Goal: Information Seeking & Learning: Learn about a topic

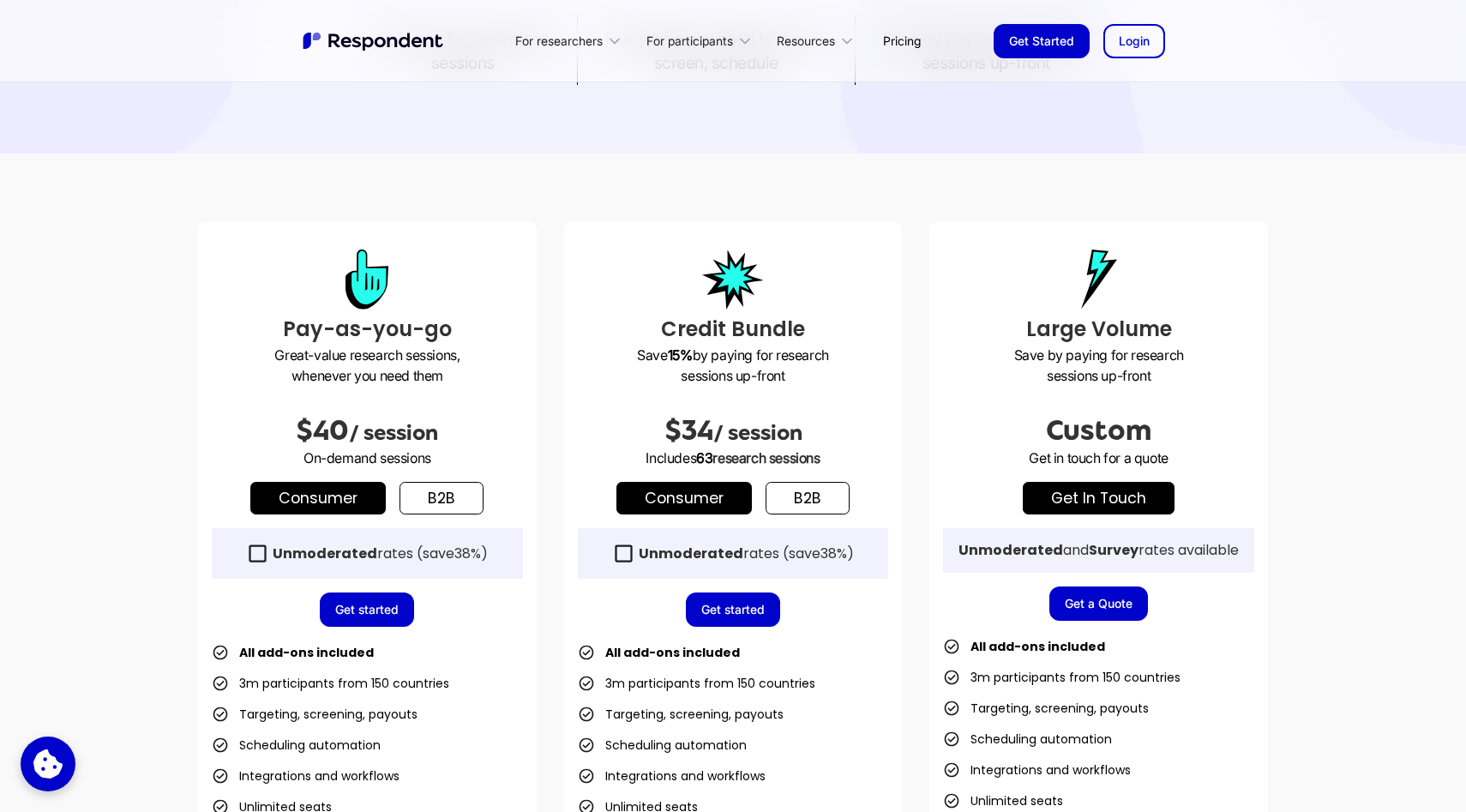
scroll to position [301, 0]
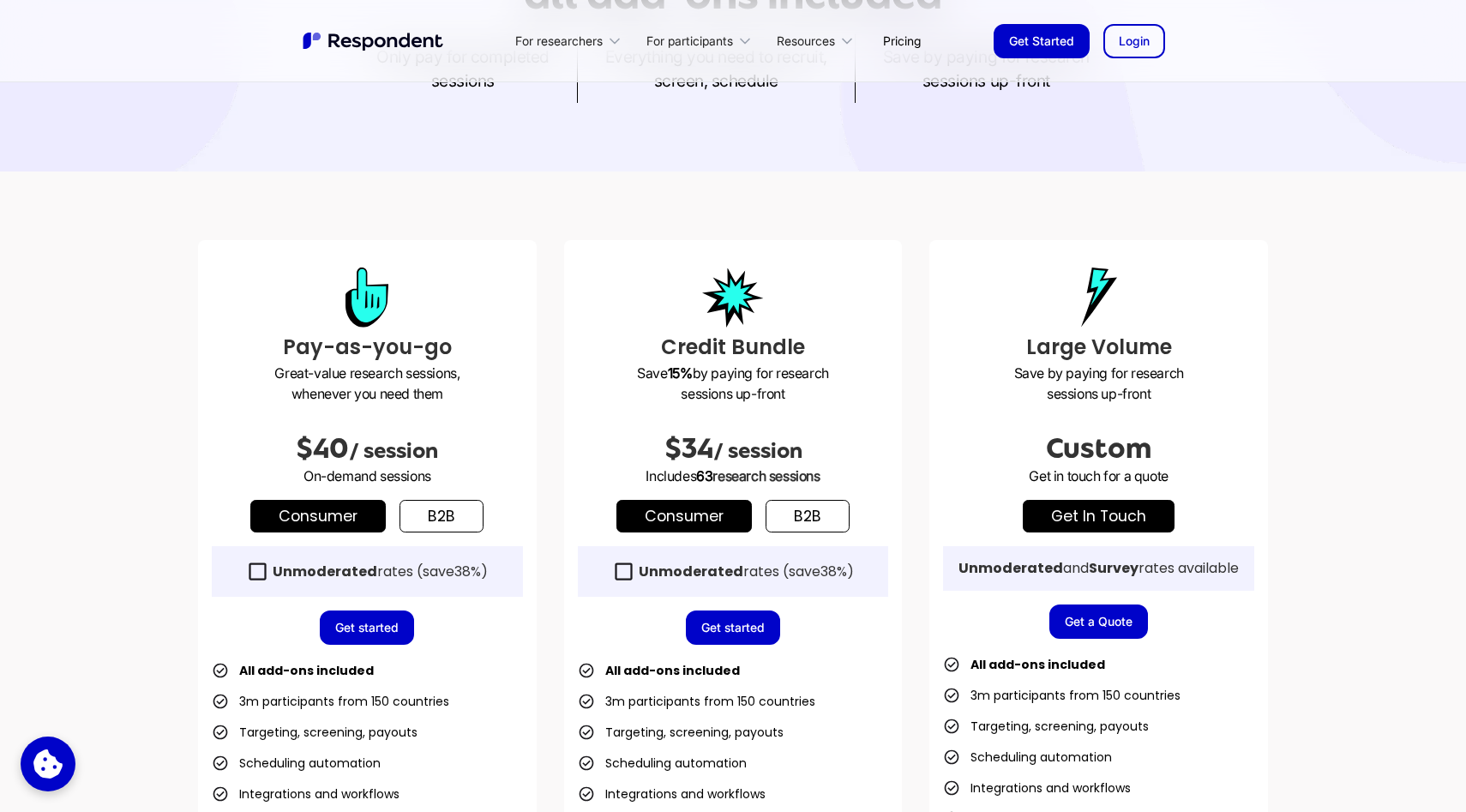
drag, startPoint x: 653, startPoint y: 478, endPoint x: 859, endPoint y: 484, distance: 206.1
click at [859, 484] on p "Includes 63 research sessions" at bounding box center [733, 476] width 311 height 21
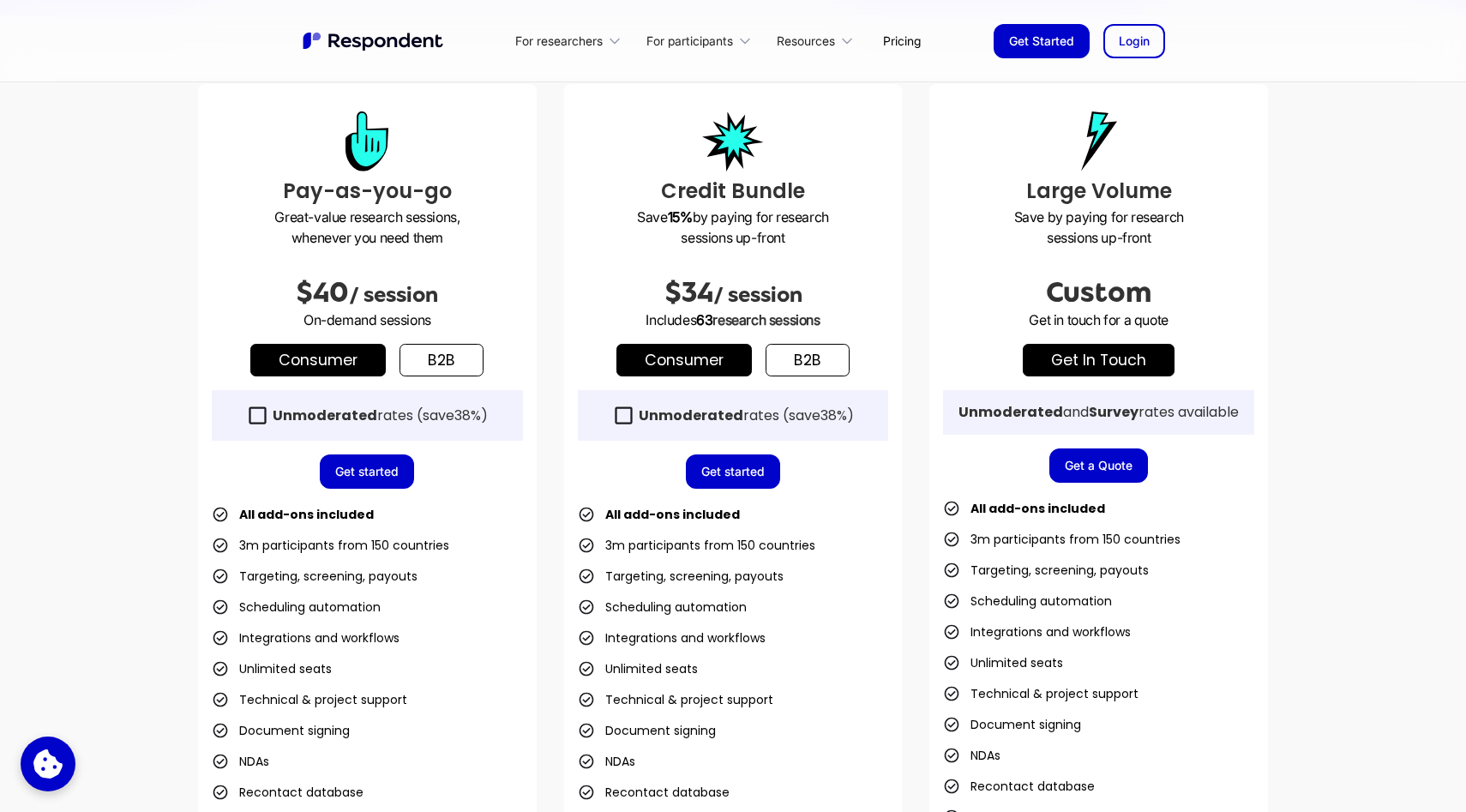
scroll to position [459, 0]
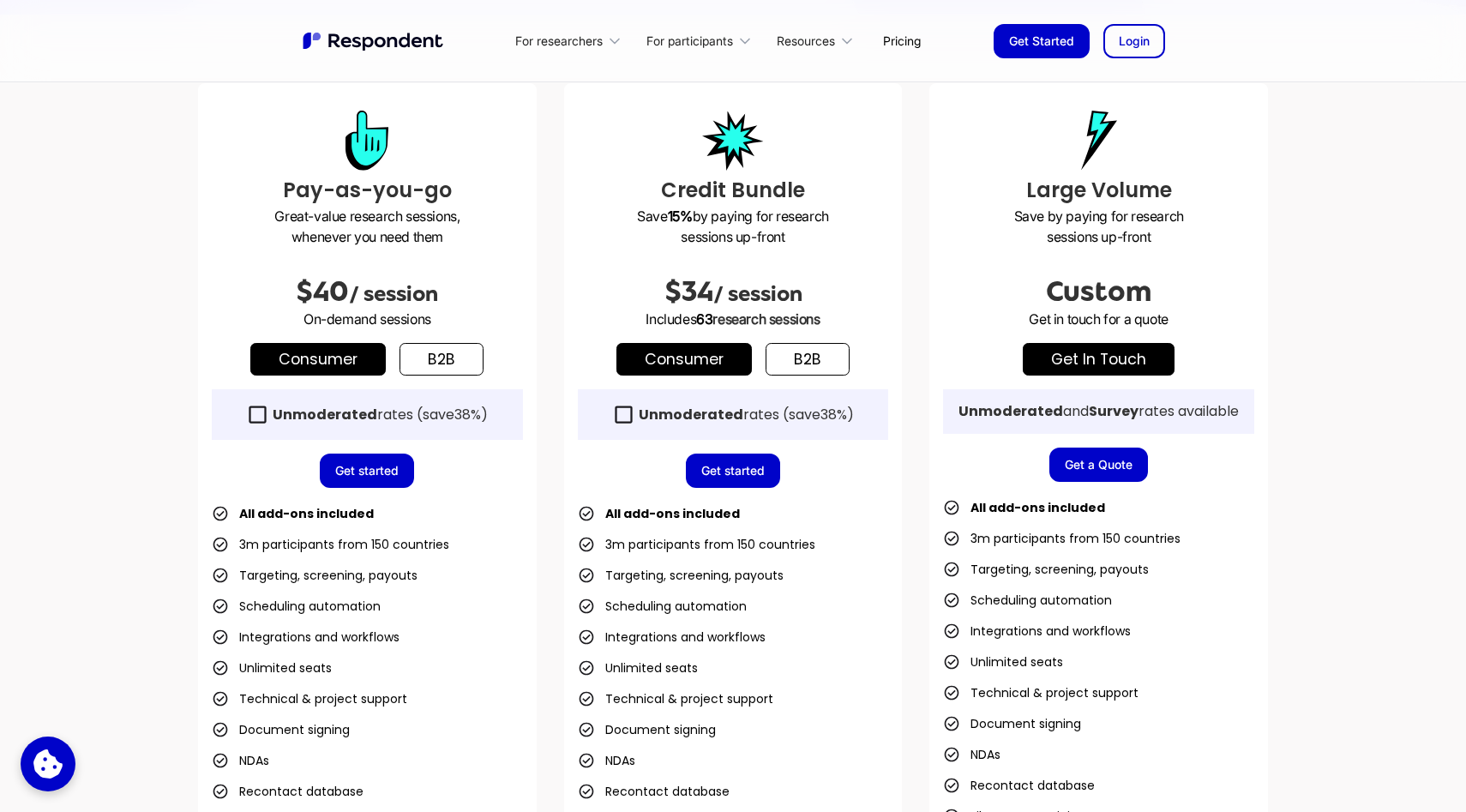
click at [710, 332] on div "Credit Bundle Save 15% by paying for research sessions up-front $34 / session I…" at bounding box center [733, 484] width 338 height 803
drag, startPoint x: 666, startPoint y: 284, endPoint x: 686, endPoint y: 284, distance: 20.0
click at [686, 284] on span "$34" at bounding box center [689, 291] width 49 height 31
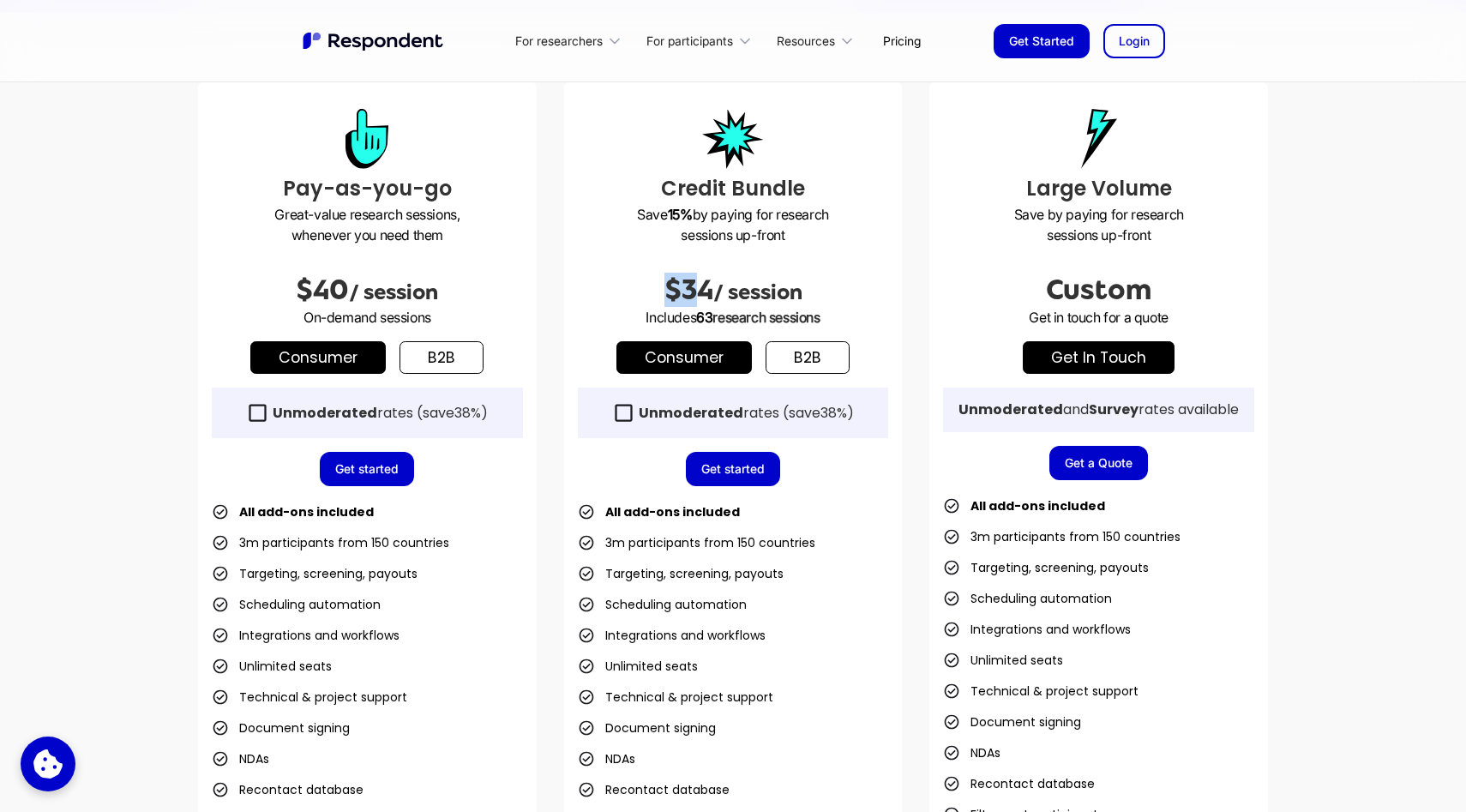
scroll to position [441, 0]
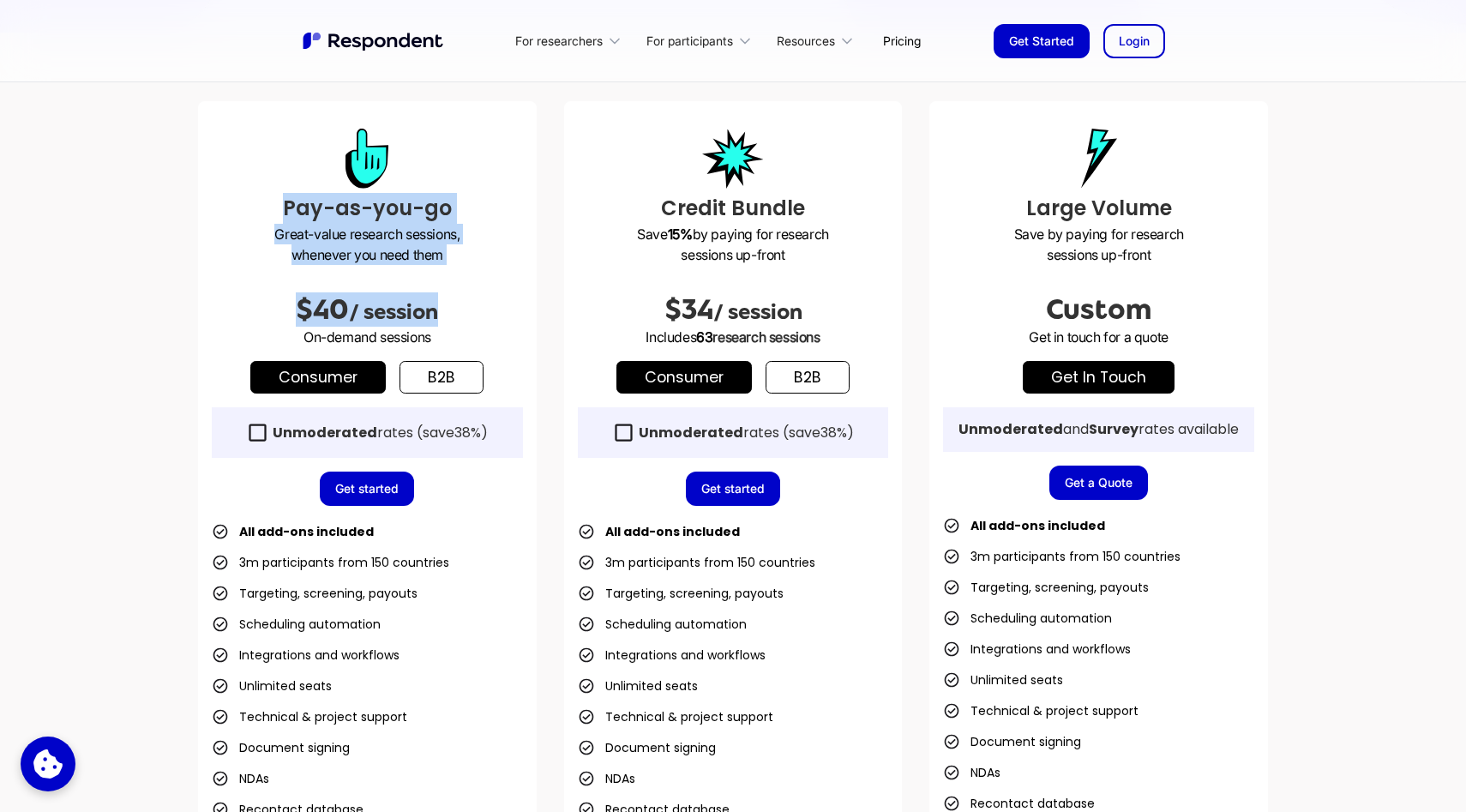
drag, startPoint x: 288, startPoint y: 201, endPoint x: 524, endPoint y: 307, distance: 258.7
click at [524, 307] on div "Pay-as-you-go Great-value research sessions, whenever you need them $40 / sessi…" at bounding box center [366, 502] width 338 height 803
click at [426, 305] on span "/ session" at bounding box center [393, 312] width 89 height 24
drag, startPoint x: 289, startPoint y: 210, endPoint x: 491, endPoint y: 331, distance: 235.5
click at [491, 331] on div "Pay-as-you-go Great-value research sessions, whenever you need them $40 / sessi…" at bounding box center [366, 502] width 338 height 803
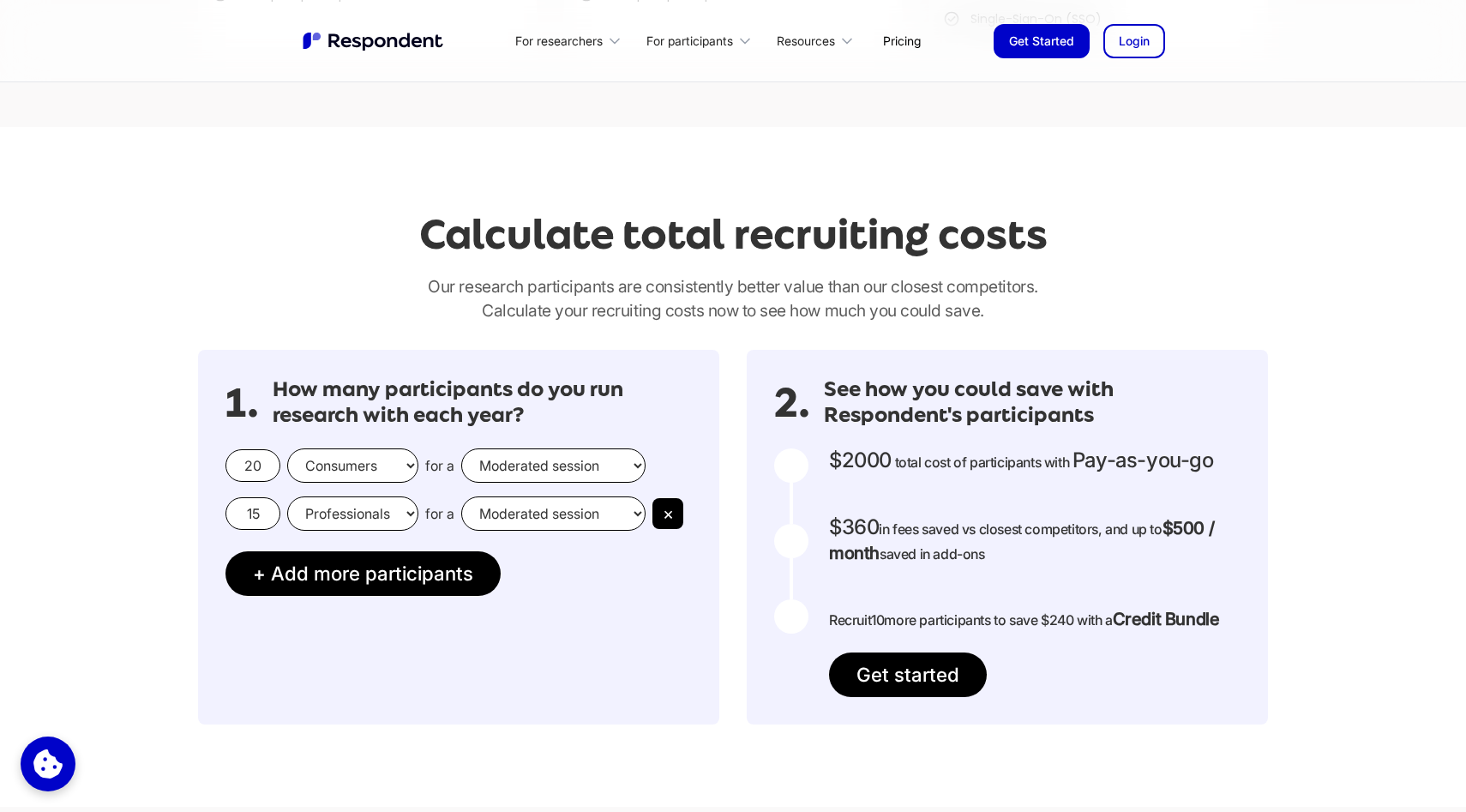
scroll to position [1288, 0]
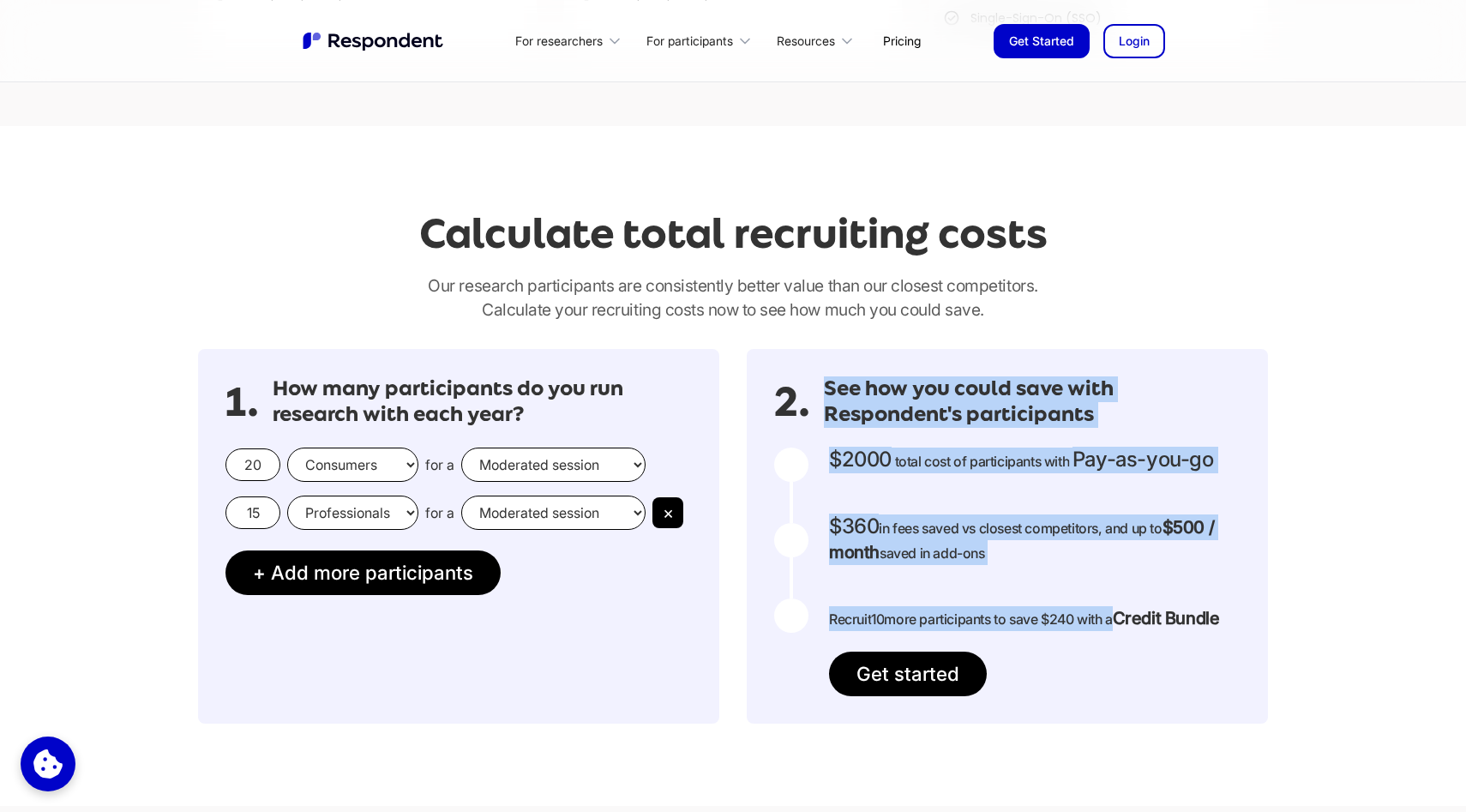
drag, startPoint x: 828, startPoint y: 387, endPoint x: 1100, endPoint y: 600, distance: 345.5
click at [1111, 610] on div "2. See how you could save with Respondent's participants $2000 Get in touch for…" at bounding box center [1007, 537] width 521 height 375
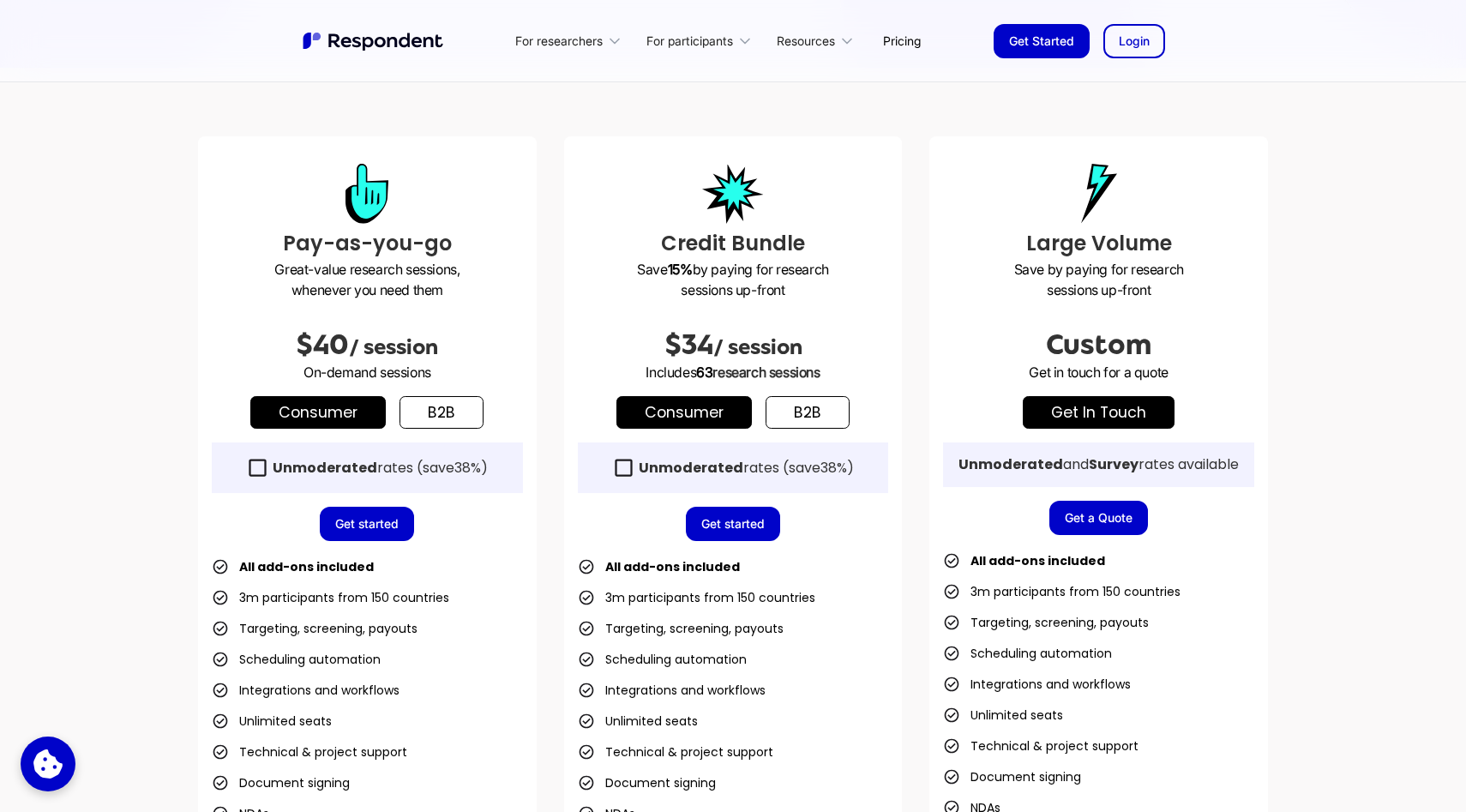
scroll to position [412, 0]
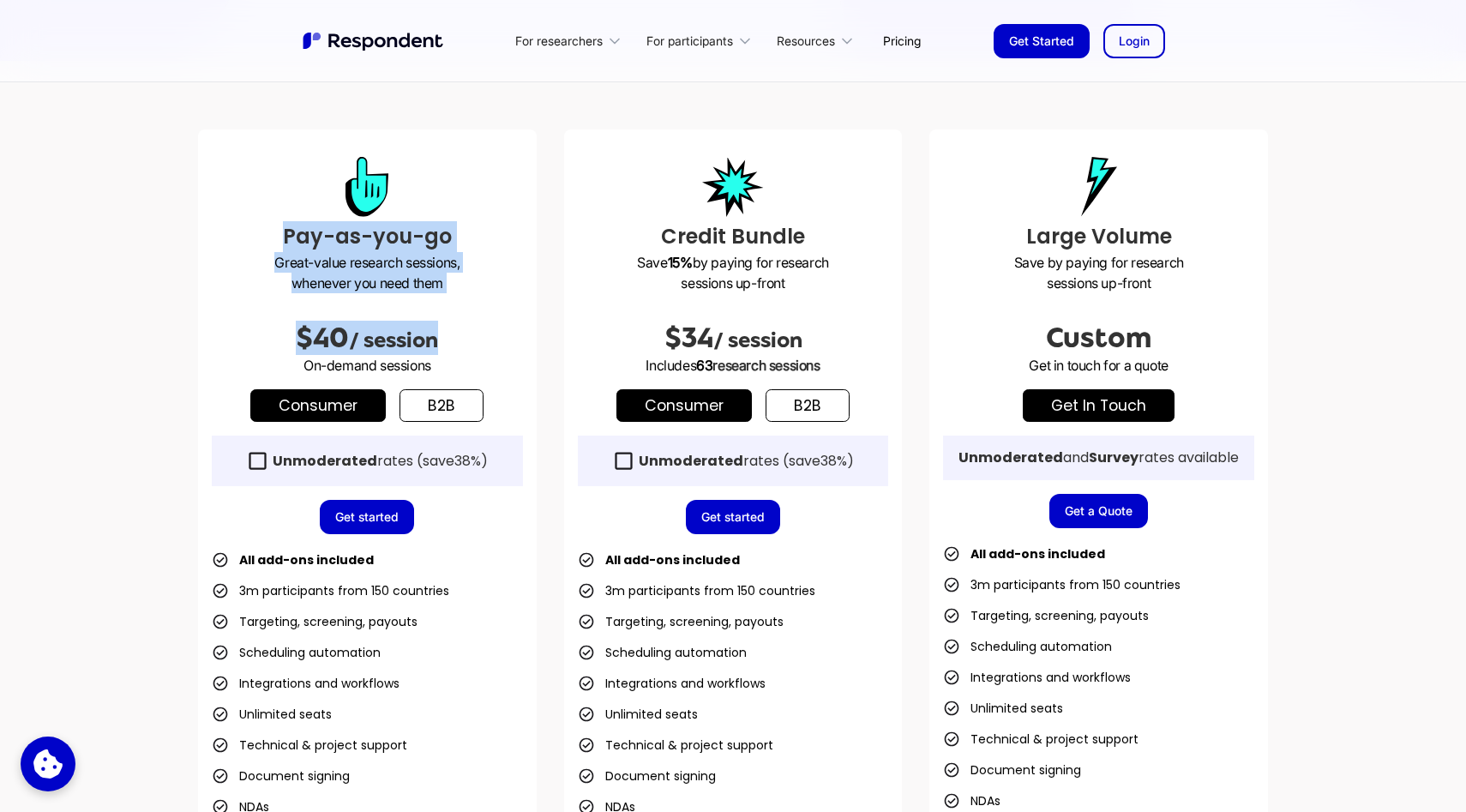
drag, startPoint x: 287, startPoint y: 237, endPoint x: 476, endPoint y: 335, distance: 212.9
click at [476, 335] on div "Pay-as-you-go Great-value research sessions, whenever you need them $40 / sessi…" at bounding box center [366, 531] width 338 height 803
click at [448, 317] on div "$40 / session" at bounding box center [367, 324] width 311 height 62
drag, startPoint x: 279, startPoint y: 236, endPoint x: 494, endPoint y: 334, distance: 236.3
click at [494, 334] on div "Pay-as-you-go Great-value research sessions, whenever you need them $40 / sessi…" at bounding box center [366, 531] width 338 height 803
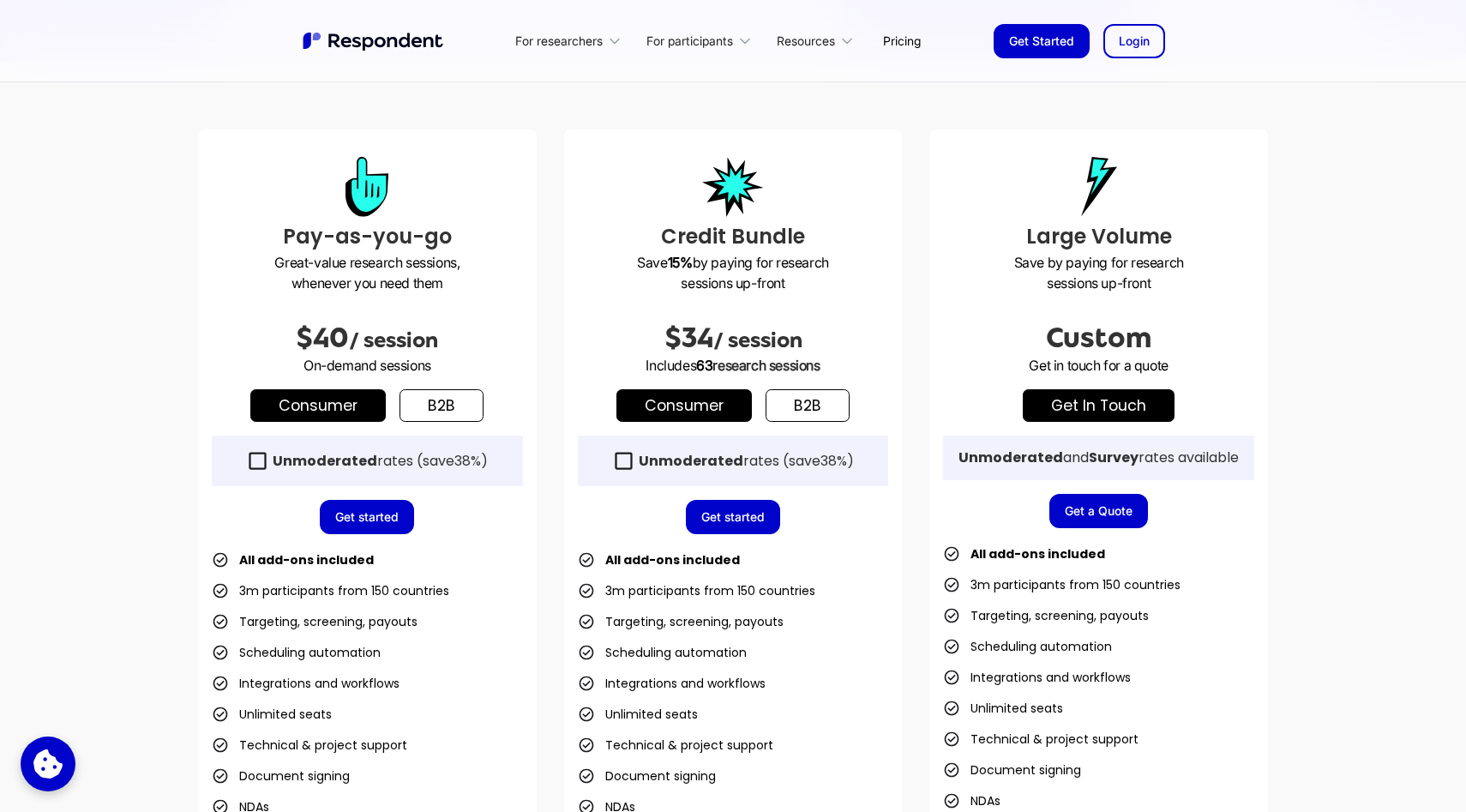
click at [471, 314] on div "$40 / session" at bounding box center [367, 324] width 311 height 62
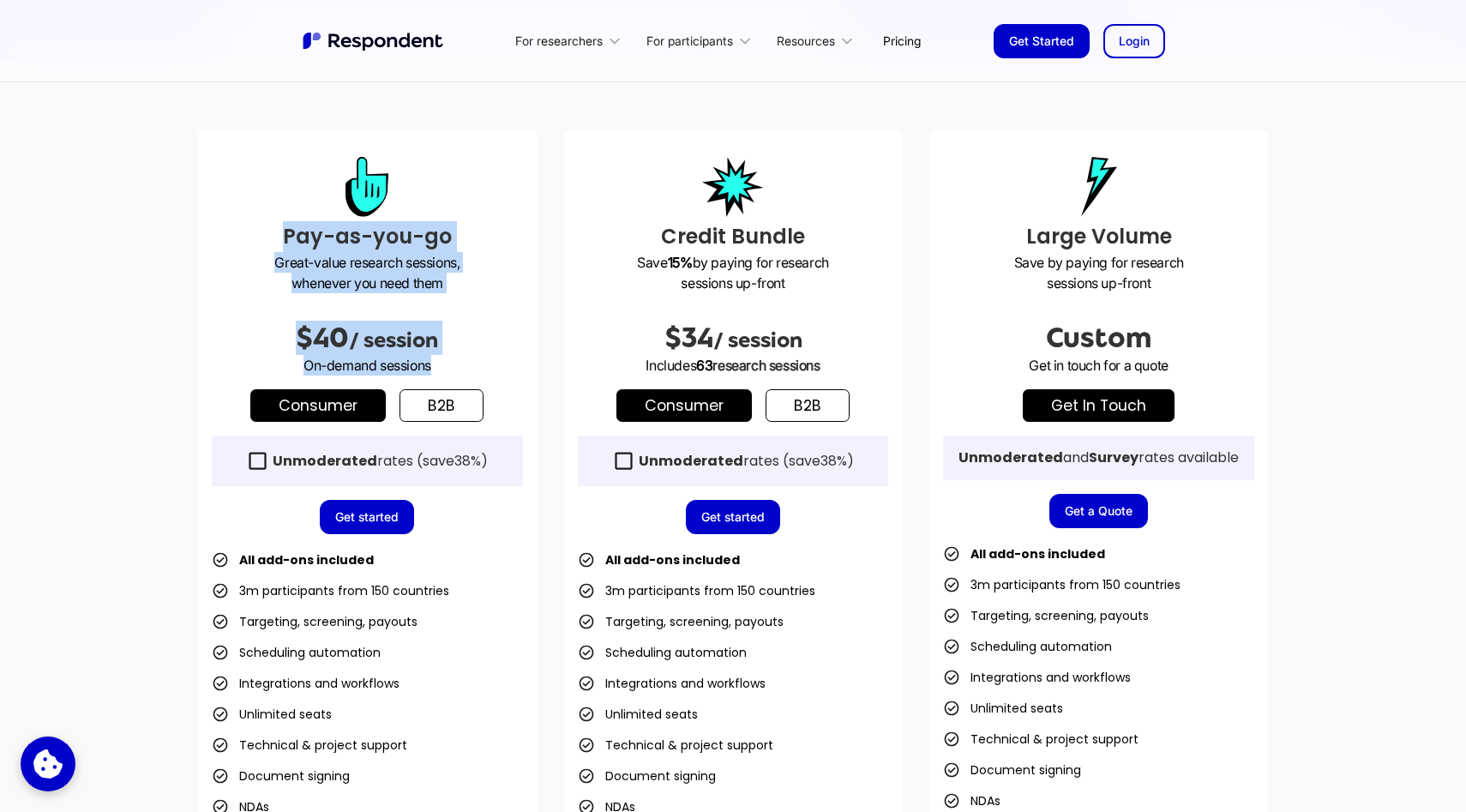
drag, startPoint x: 285, startPoint y: 234, endPoint x: 526, endPoint y: 367, distance: 275.3
click at [526, 367] on div "Pay-as-you-go Great-value research sessions, whenever you need them $40 / sessi…" at bounding box center [366, 531] width 338 height 803
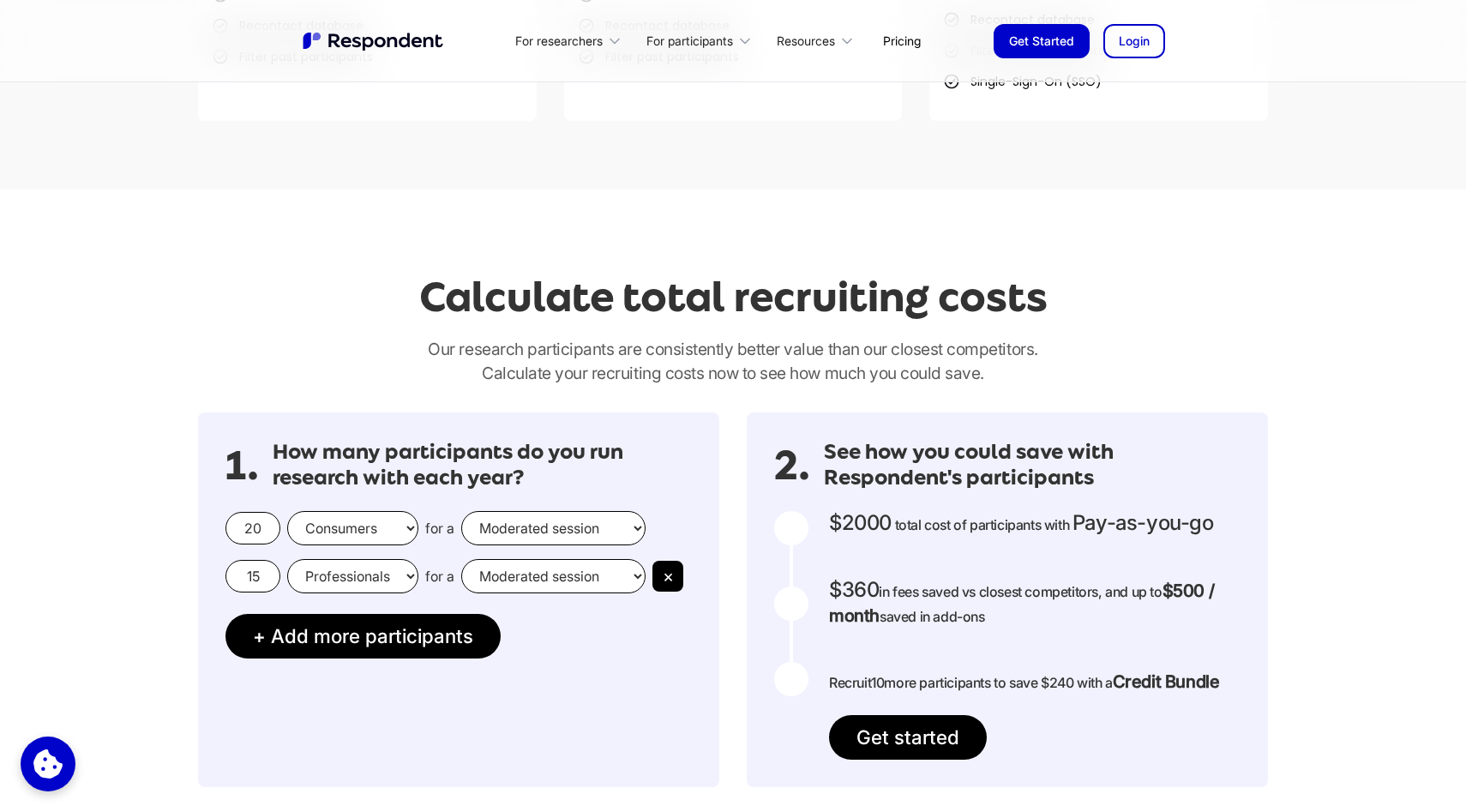
scroll to position [1197, 0]
